Goal: Find specific page/section: Find specific page/section

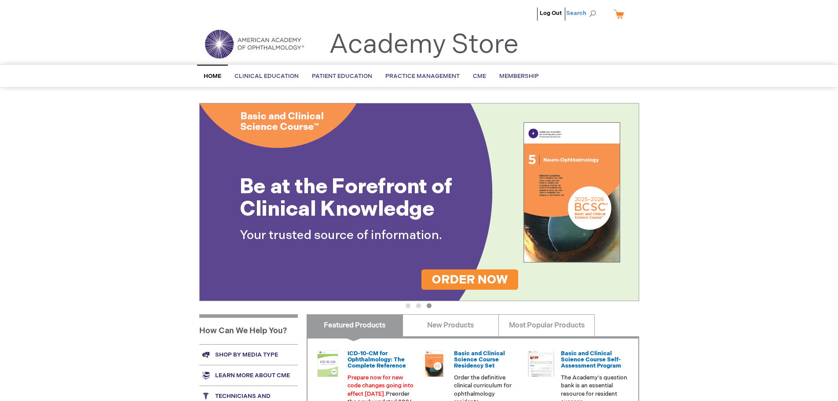
click at [582, 13] on span "Search" at bounding box center [582, 13] width 33 height 18
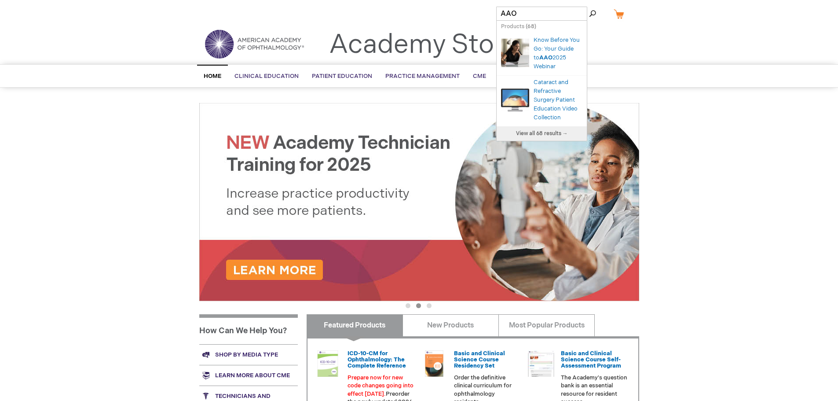
type input "AAO"
click at [589, 7] on button "Search" at bounding box center [592, 14] width 7 height 14
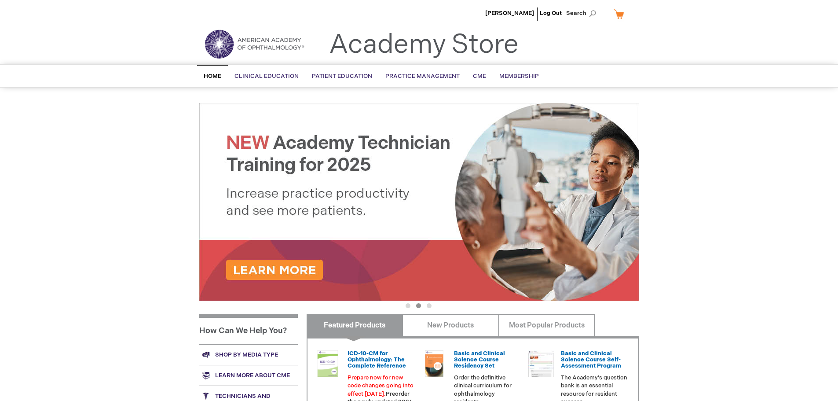
click at [244, 47] on img at bounding box center [255, 44] width 106 height 32
